Goal: Book appointment/travel/reservation

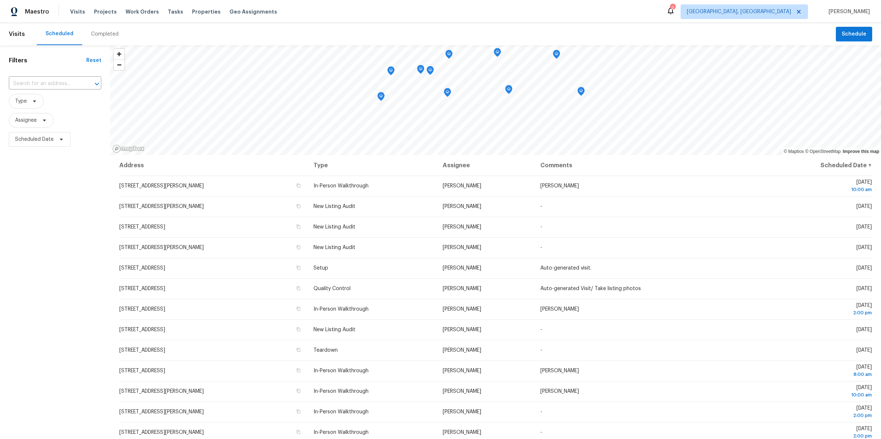
scroll to position [2, 0]
click at [846, 35] on span "Schedule" at bounding box center [854, 34] width 25 height 9
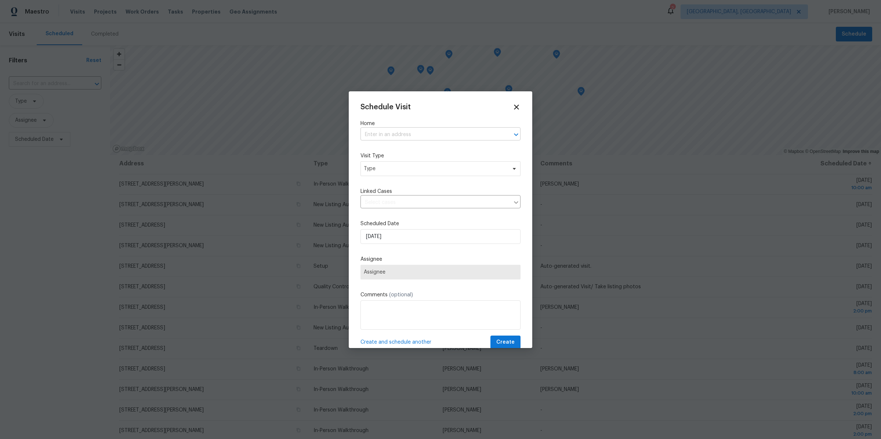
click at [399, 130] on input "text" at bounding box center [431, 134] width 140 height 11
type input "dayflower"
click at [404, 151] on li "[STREET_ADDRESS]" at bounding box center [441, 151] width 160 height 12
click at [395, 169] on span "Type" at bounding box center [435, 168] width 143 height 7
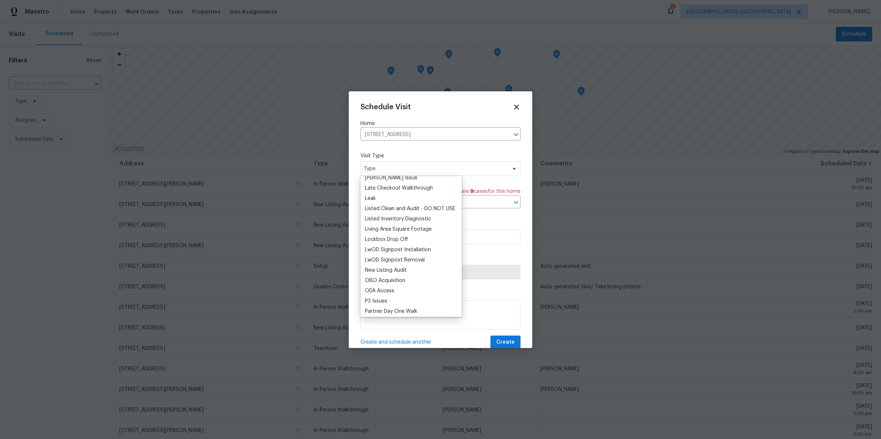
scroll to position [327, 0]
click at [387, 267] on div "New Listing Audit" at bounding box center [386, 267] width 42 height 7
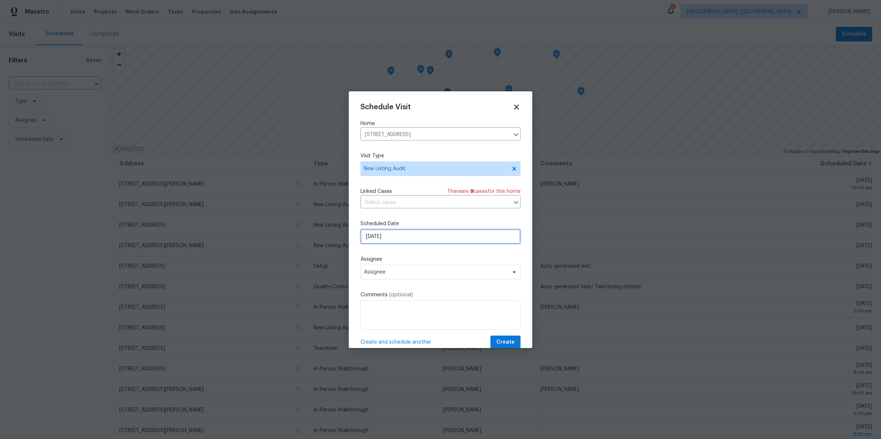
click at [397, 240] on input "[DATE]" at bounding box center [441, 236] width 160 height 15
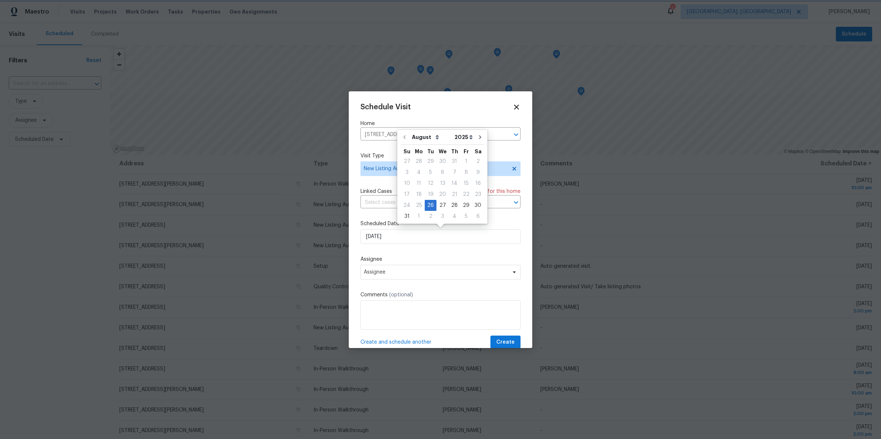
click at [396, 255] on div "Schedule Visit Home [STREET_ADDRESS] ​ Visit Type New Listing Audit Linked Case…" at bounding box center [441, 226] width 160 height 246
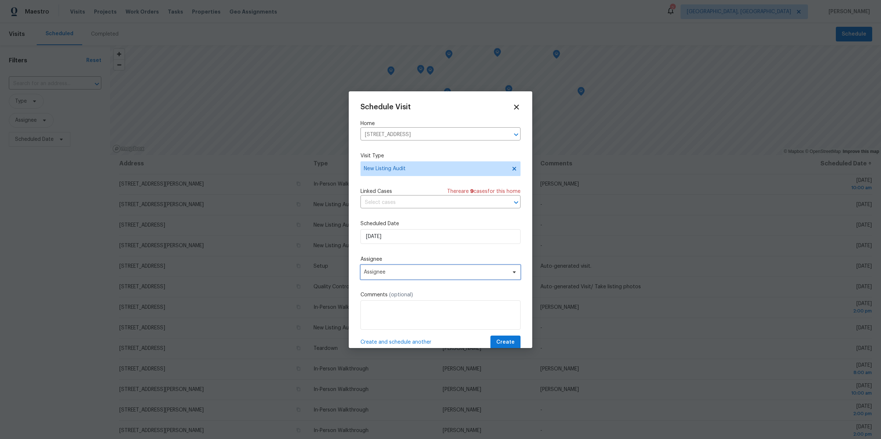
click at [396, 271] on span "Assignee" at bounding box center [436, 272] width 144 height 6
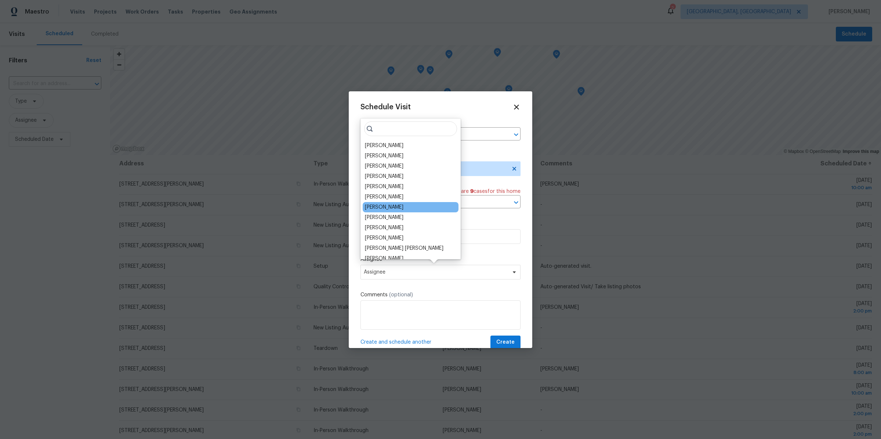
click at [385, 206] on div "[PERSON_NAME]" at bounding box center [384, 207] width 39 height 7
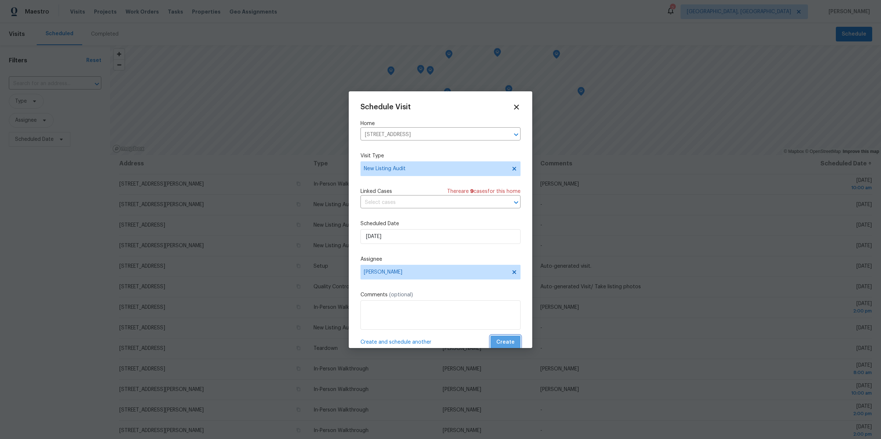
click at [509, 339] on span "Create" at bounding box center [505, 342] width 18 height 9
